Goal: Task Accomplishment & Management: Complete application form

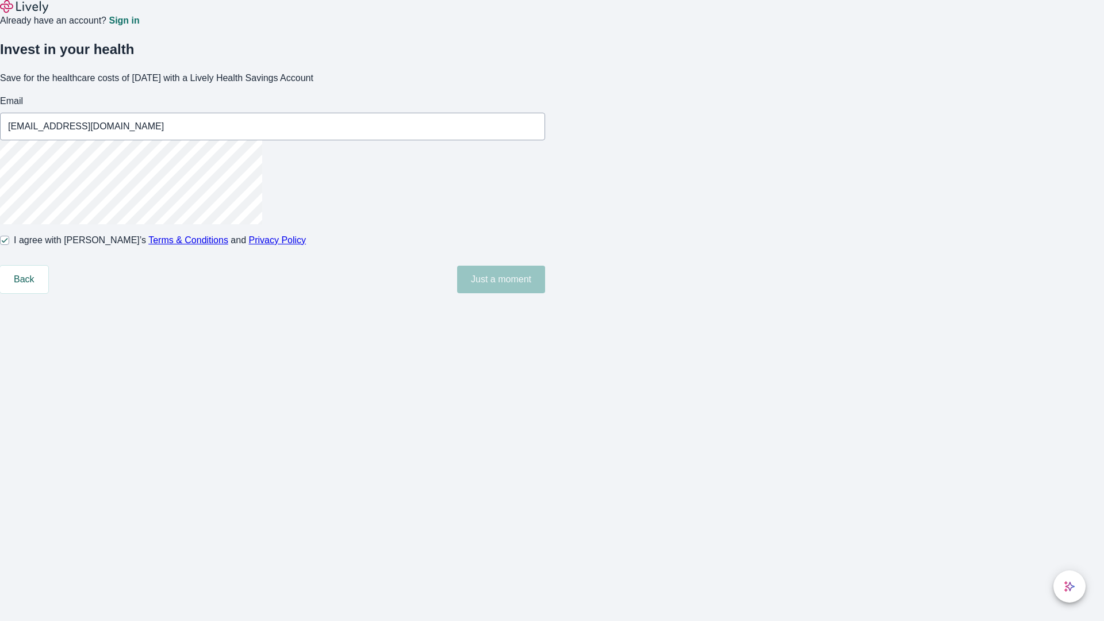
type input "[EMAIL_ADDRESS][DOMAIN_NAME]"
click at [9, 245] on input "I agree with Lively’s Terms & Conditions and Privacy Policy" at bounding box center [4, 240] width 9 height 9
checkbox input "false"
type input "[EMAIL_ADDRESS][DOMAIN_NAME]"
click at [9, 245] on input "I agree with Lively’s Terms & Conditions and Privacy Policy" at bounding box center [4, 240] width 9 height 9
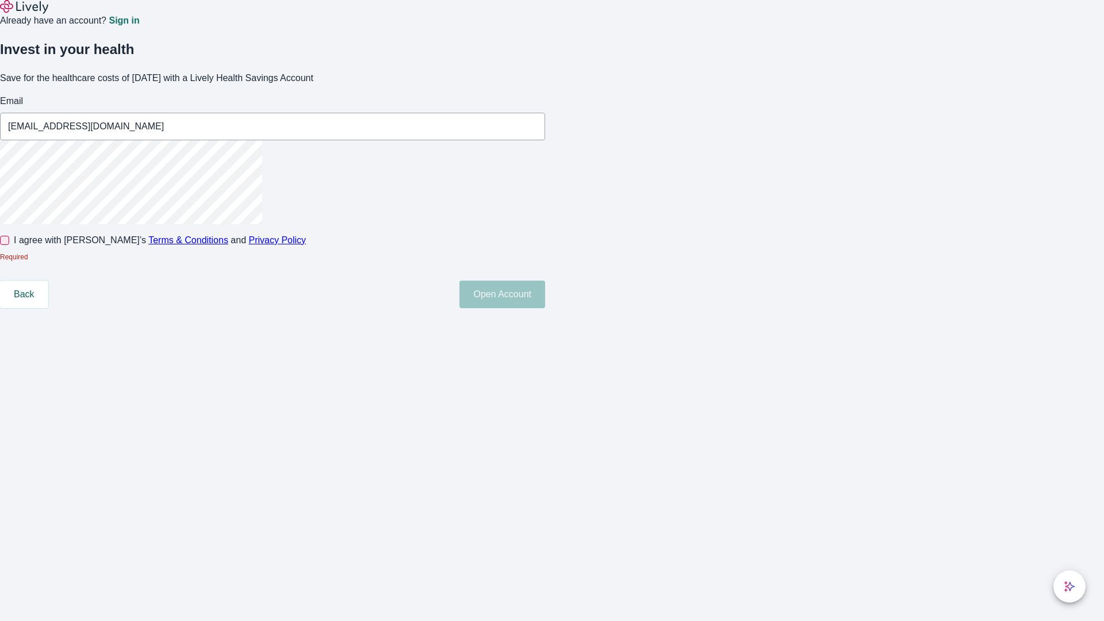
checkbox input "true"
click at [545, 293] on button "Open Account" at bounding box center [502, 280] width 86 height 28
